Goal: Task Accomplishment & Management: Use online tool/utility

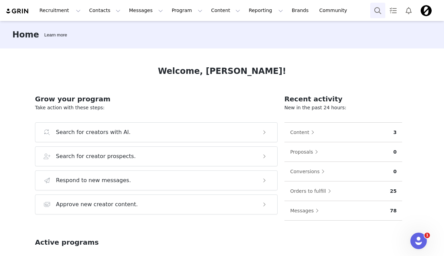
click at [374, 12] on button "Search" at bounding box center [377, 10] width 15 height 15
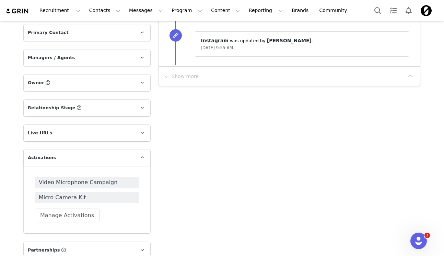
scroll to position [650, 0]
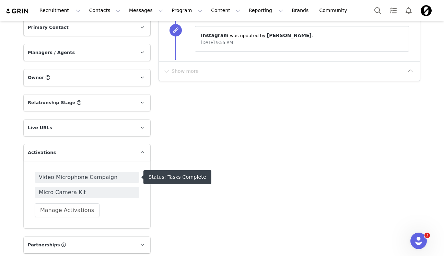
click at [68, 176] on span "Video Microphone Campaign" at bounding box center [87, 177] width 96 height 8
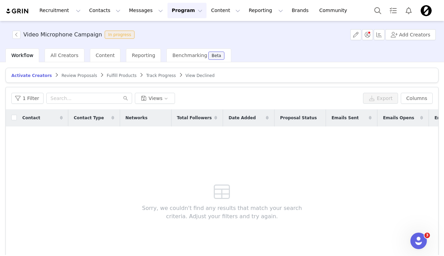
click at [118, 76] on span "Fulfill Products" at bounding box center [122, 75] width 30 height 5
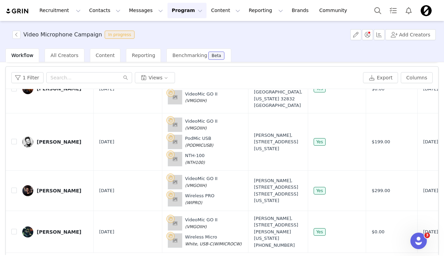
scroll to position [43, 0]
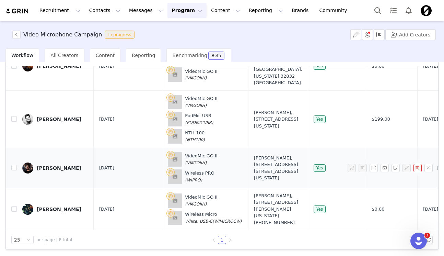
click at [61, 165] on div "Mike Banom" at bounding box center [59, 167] width 45 height 5
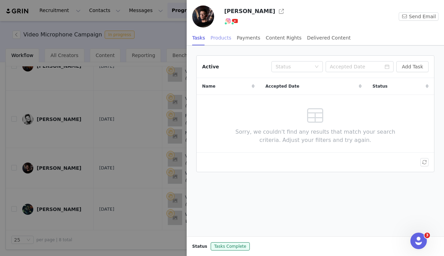
click at [214, 39] on div "Products" at bounding box center [221, 37] width 21 height 15
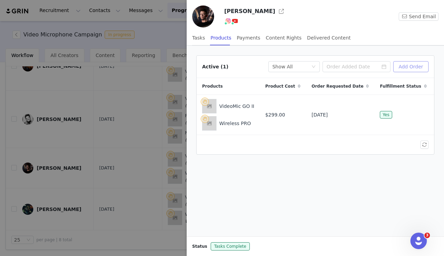
click at [408, 68] on button "Add Order" at bounding box center [410, 66] width 35 height 11
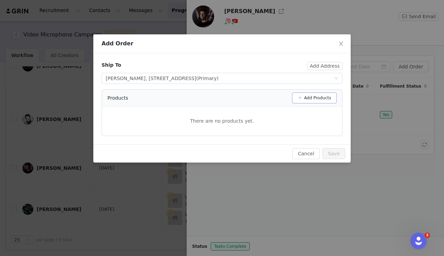
click at [316, 96] on button "Add Products" at bounding box center [314, 97] width 45 height 11
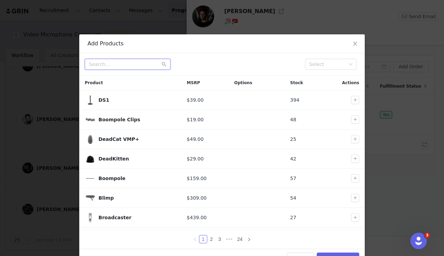
click at [144, 60] on input "text" at bounding box center [128, 64] width 86 height 11
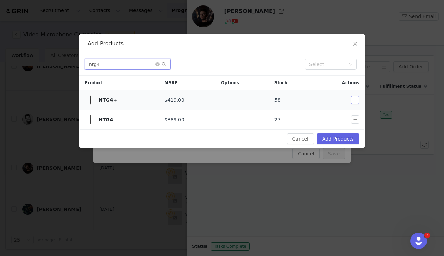
type input "ntg4"
click at [356, 98] on button "button" at bounding box center [355, 100] width 8 height 8
click at [358, 43] on span "Close" at bounding box center [355, 43] width 19 height 19
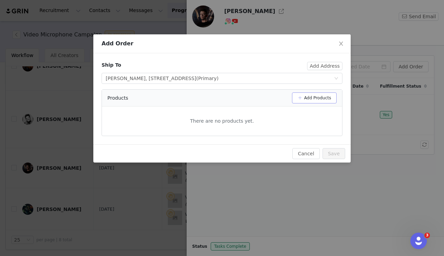
click at [326, 96] on button "Add Products" at bounding box center [314, 97] width 45 height 11
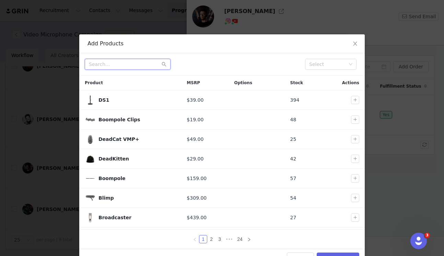
click at [143, 63] on input "text" at bounding box center [128, 64] width 86 height 11
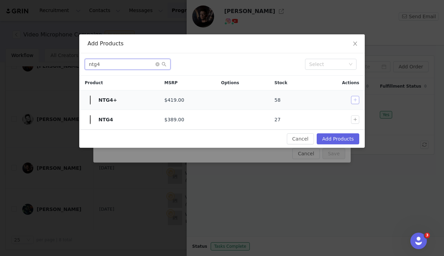
type input "ntg4"
click at [357, 99] on button "button" at bounding box center [355, 100] width 8 height 8
click at [344, 136] on button "Add Products" at bounding box center [338, 138] width 43 height 11
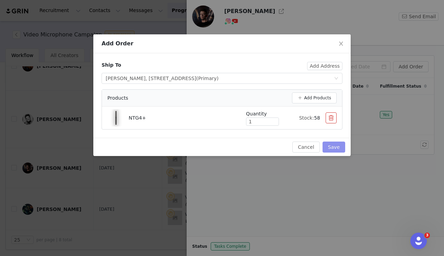
click at [344, 147] on button "Save" at bounding box center [334, 146] width 23 height 11
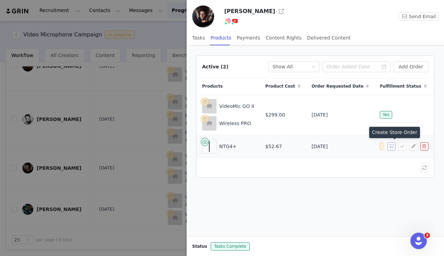
click at [393, 148] on button "button" at bounding box center [391, 146] width 8 height 8
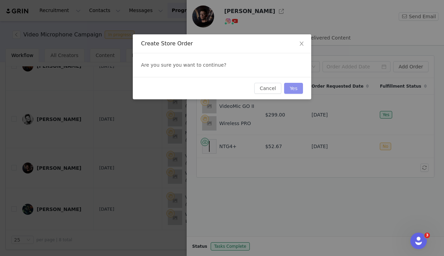
click at [296, 89] on button "Yes" at bounding box center [293, 88] width 19 height 11
